Goal: Find specific page/section: Find specific page/section

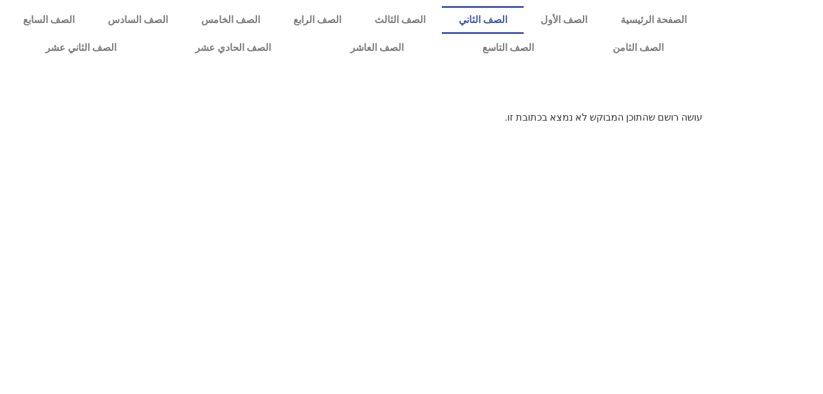
click at [520, 9] on link "الصف الثاني" at bounding box center [483, 20] width 82 height 28
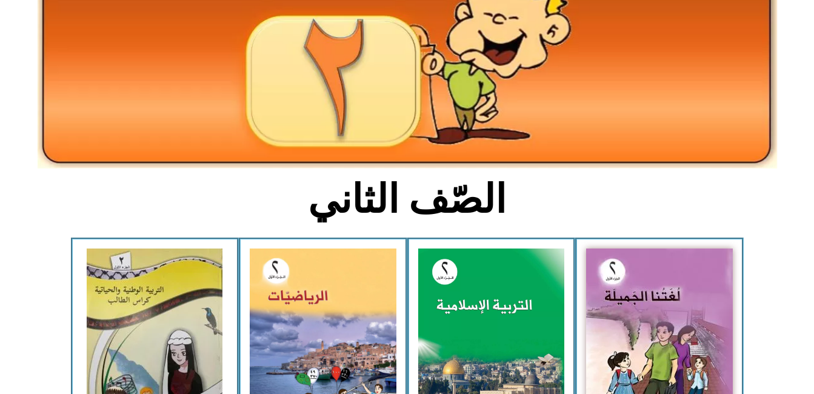
scroll to position [145, 0]
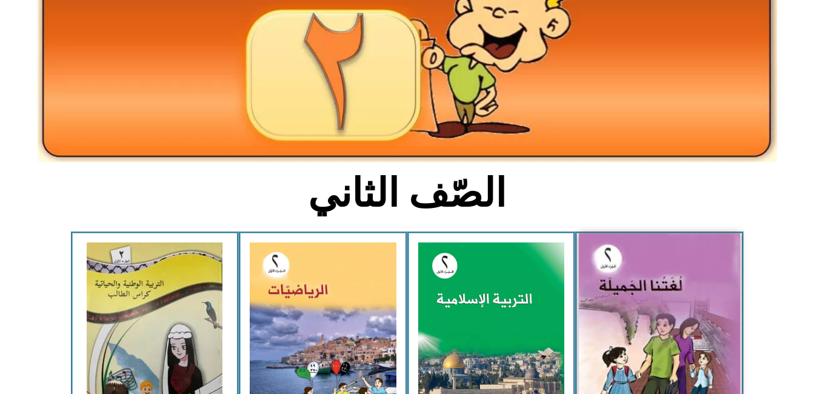
click at [686, 330] on img at bounding box center [659, 332] width 161 height 199
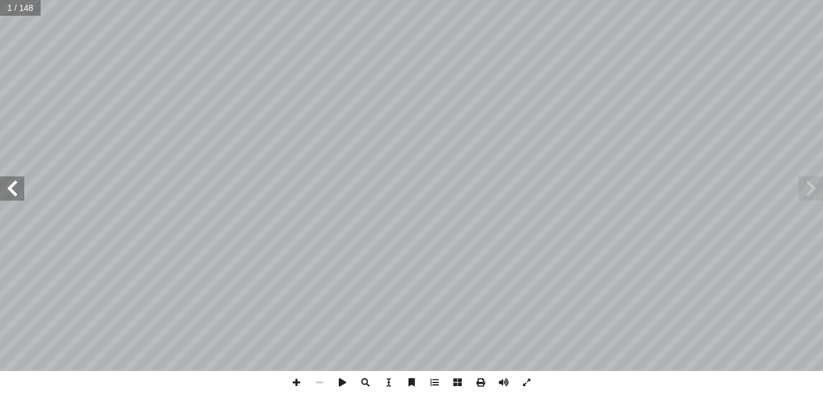
click at [16, 186] on span at bounding box center [12, 188] width 24 height 24
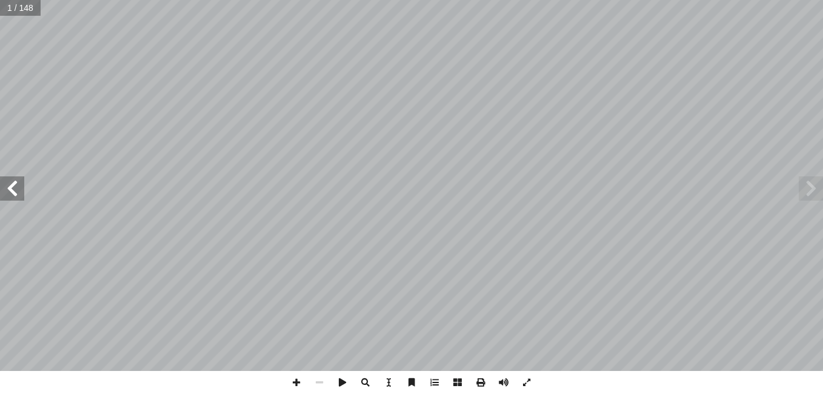
click at [16, 186] on span at bounding box center [12, 188] width 24 height 24
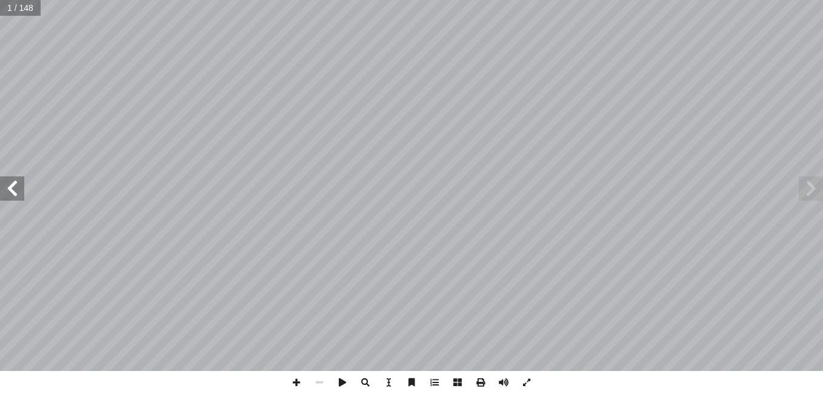
click at [16, 186] on span at bounding box center [12, 188] width 24 height 24
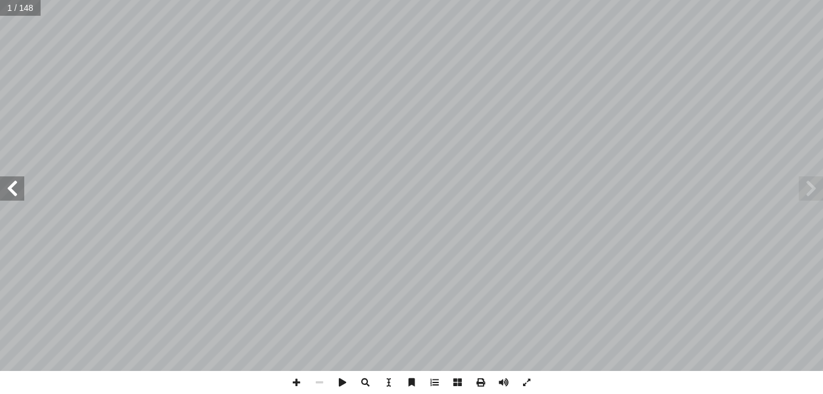
click at [16, 186] on span at bounding box center [12, 188] width 24 height 24
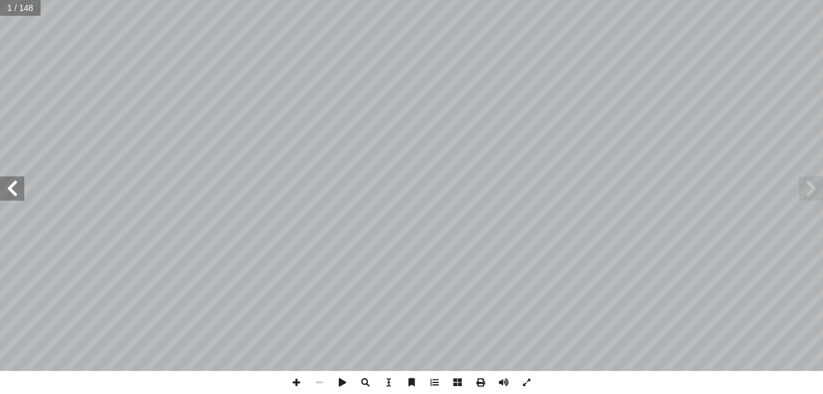
click at [16, 186] on span at bounding box center [12, 188] width 24 height 24
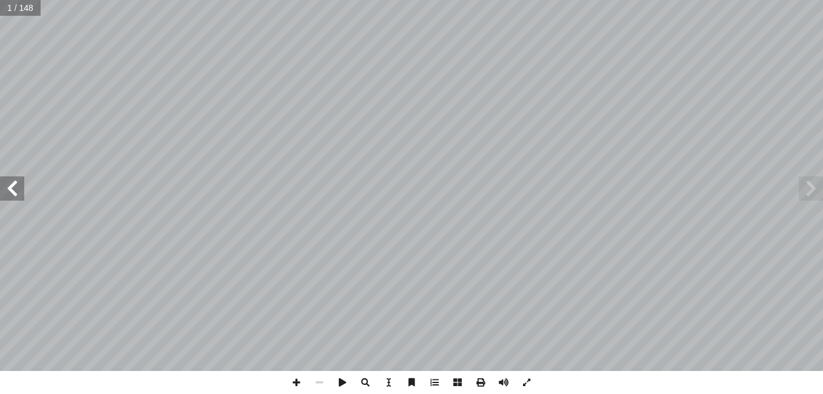
click at [16, 186] on span at bounding box center [12, 188] width 24 height 24
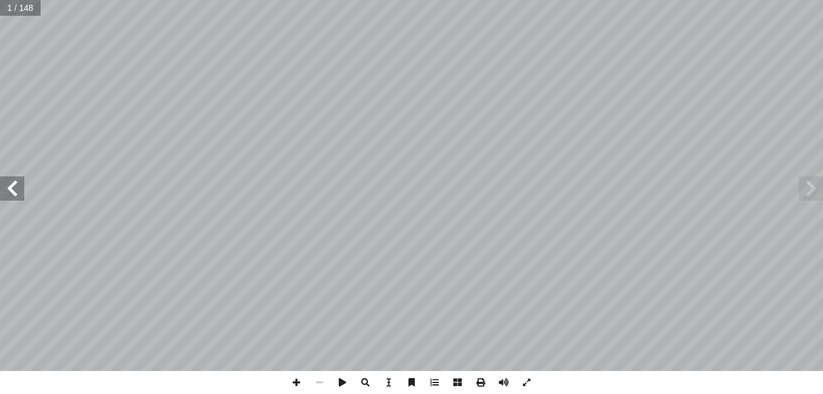
click at [16, 186] on span at bounding box center [12, 188] width 24 height 24
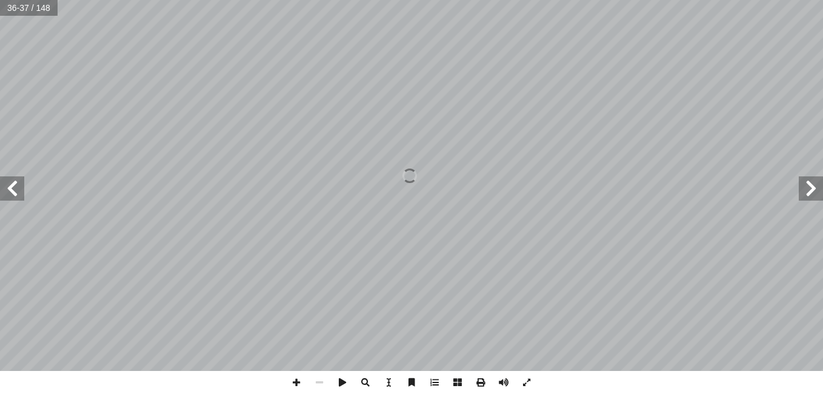
click at [16, 186] on span at bounding box center [12, 188] width 24 height 24
click at [293, 381] on span at bounding box center [296, 382] width 23 height 23
